Goal: Task Accomplishment & Management: Use online tool/utility

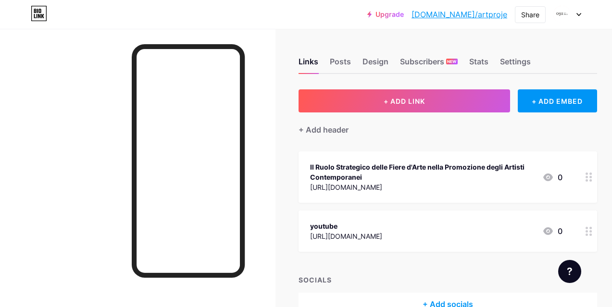
click at [425, 97] on span "+ ADD LINK" at bounding box center [404, 101] width 41 height 8
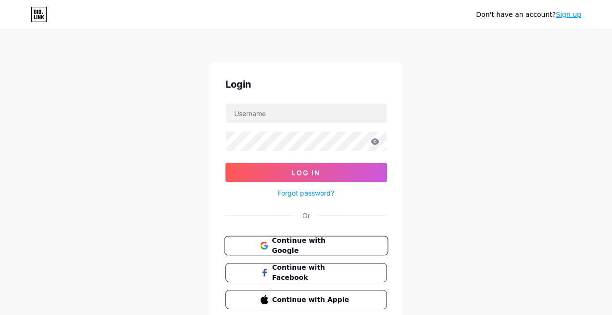
click at [306, 245] on span "Continue with Google" at bounding box center [312, 245] width 80 height 21
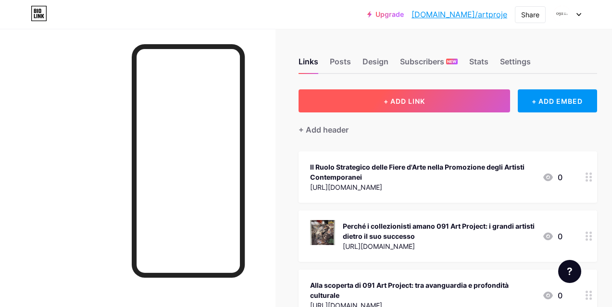
click at [396, 103] on span "+ ADD LINK" at bounding box center [404, 101] width 41 height 8
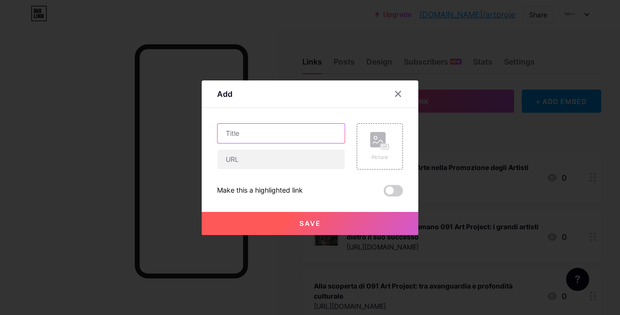
drag, startPoint x: 263, startPoint y: 126, endPoint x: 265, endPoint y: 131, distance: 6.3
click at [263, 128] on input "text" at bounding box center [280, 133] width 127 height 19
paste input "[PERSON_NAME]: L’eredità di un Maestro dell’Arte Concettuale Italiana"
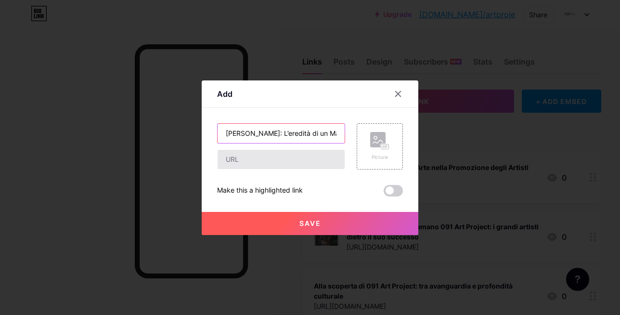
scroll to position [0, 112]
type input "[PERSON_NAME]: L’eredità di un Maestro dell’Arte Concettuale Italiana"
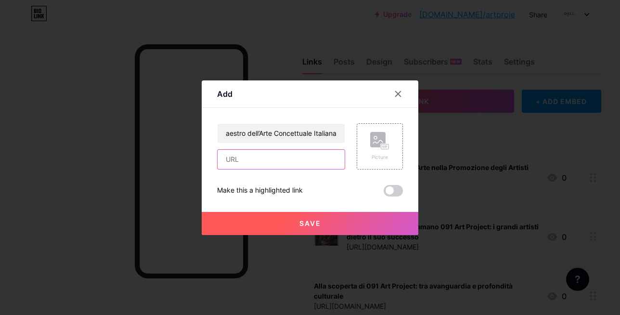
scroll to position [0, 0]
drag, startPoint x: 259, startPoint y: 160, endPoint x: 265, endPoint y: 165, distance: 6.8
click at [262, 163] on input "text" at bounding box center [280, 159] width 127 height 19
paste input "[URL][DOMAIN_NAME][PERSON_NAME]"
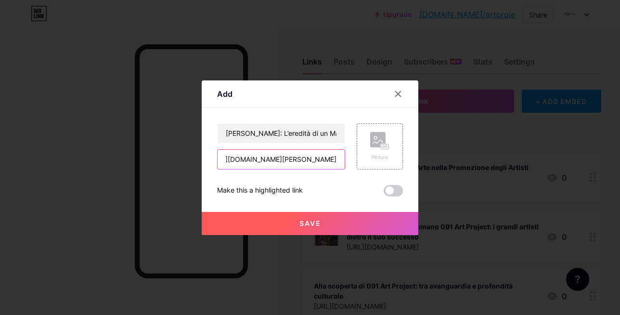
type input "[URL][DOMAIN_NAME][PERSON_NAME]"
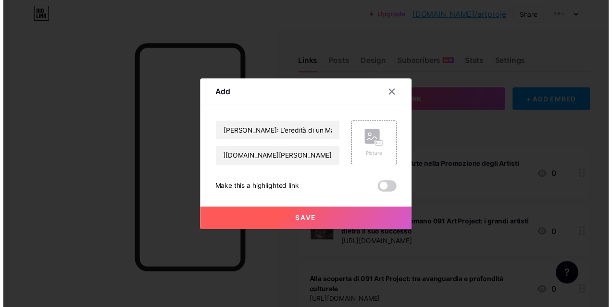
scroll to position [0, 0]
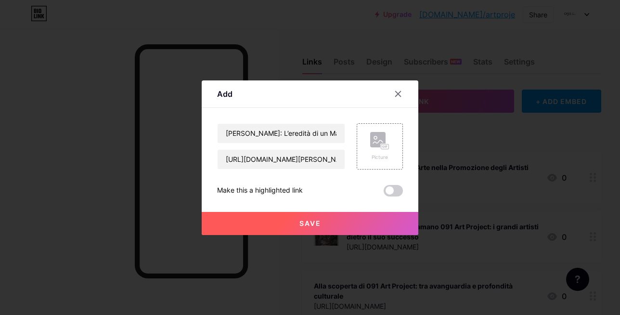
drag, startPoint x: 307, startPoint y: 227, endPoint x: 311, endPoint y: 232, distance: 6.7
click at [308, 231] on button "Save" at bounding box center [310, 223] width 216 height 23
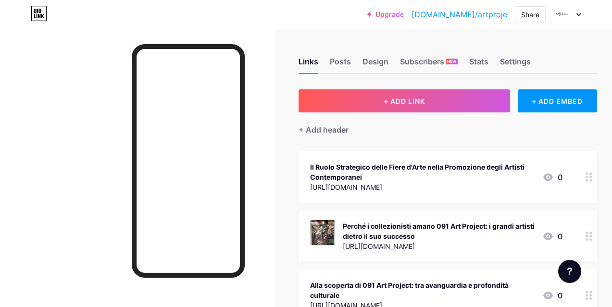
click at [472, 15] on link "[DOMAIN_NAME]/artproje" at bounding box center [460, 15] width 96 height 12
